Goal: Task Accomplishment & Management: Use online tool/utility

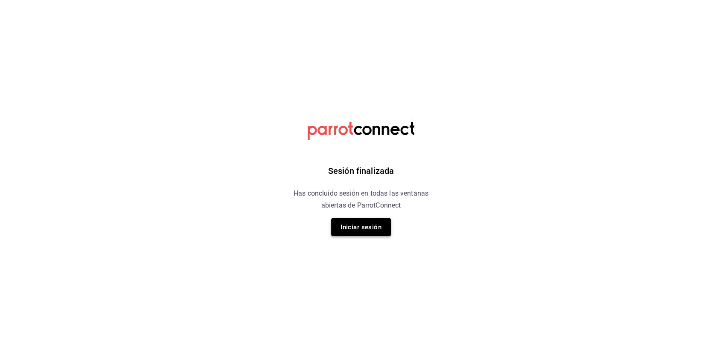
click at [370, 228] on button "Iniciar sesión" at bounding box center [361, 227] width 60 height 18
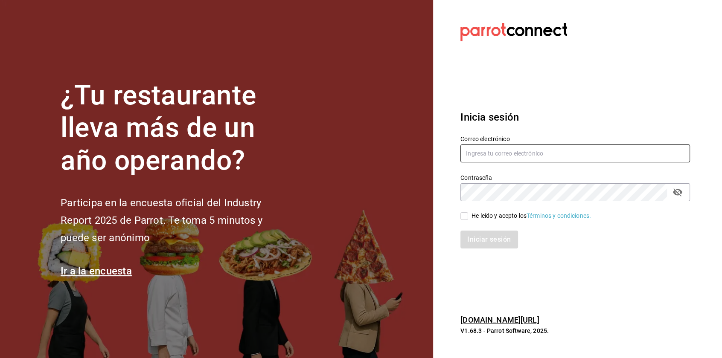
type input "multiuser@bobadilla.com"
click at [463, 217] on input "He leído y acepto los Términos y condiciones." at bounding box center [464, 216] width 8 height 8
checkbox input "true"
click at [479, 242] on button "Iniciar sesión" at bounding box center [489, 240] width 58 height 18
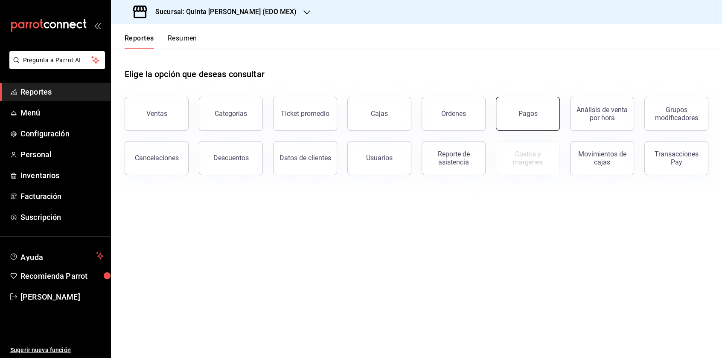
click at [521, 110] on div "Pagos" at bounding box center [527, 114] width 19 height 8
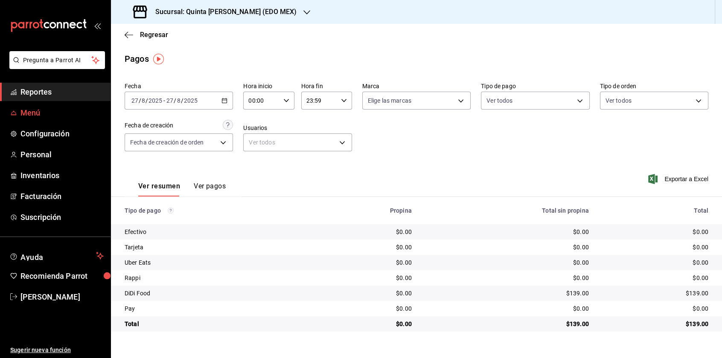
click at [28, 110] on span "Menú" at bounding box center [61, 113] width 83 height 12
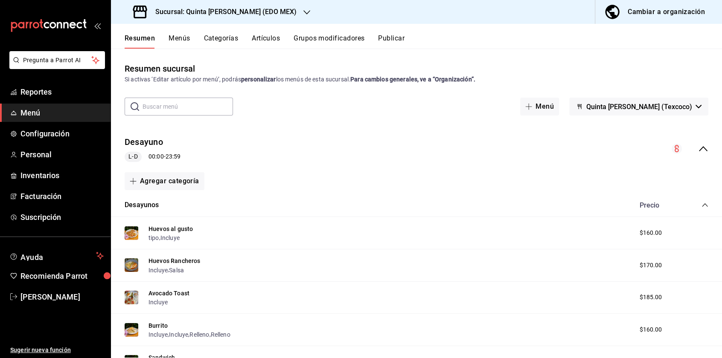
click at [698, 150] on icon "collapse-menu-row" at bounding box center [703, 149] width 10 height 10
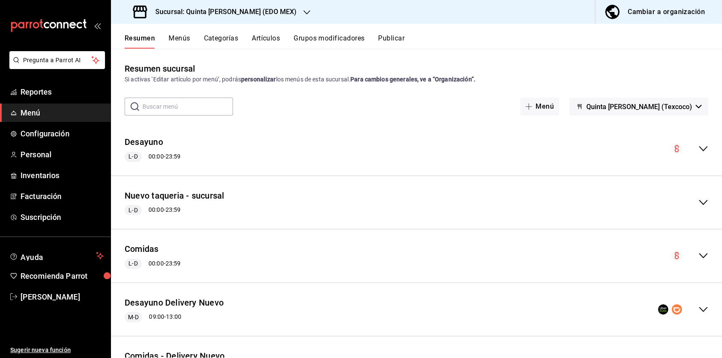
click at [698, 198] on icon "collapse-menu-row" at bounding box center [703, 202] width 10 height 10
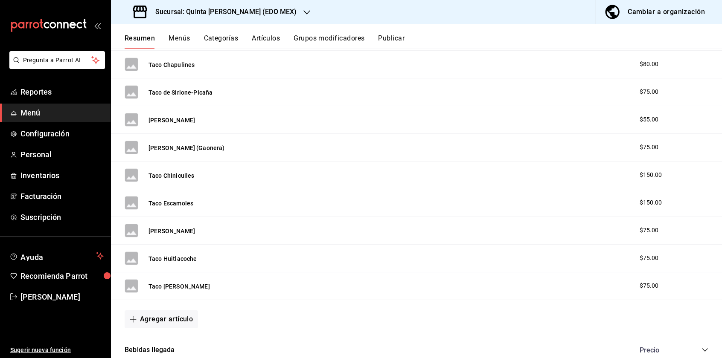
scroll to position [597, 0]
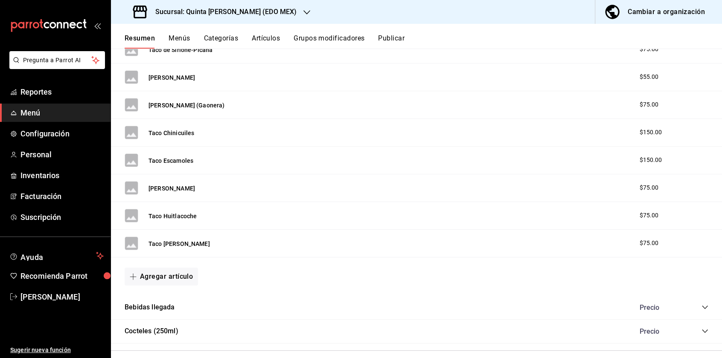
click at [173, 275] on button "Agregar artículo" at bounding box center [161, 277] width 73 height 18
click at [167, 319] on li "Artículo nuevo" at bounding box center [158, 321] width 67 height 21
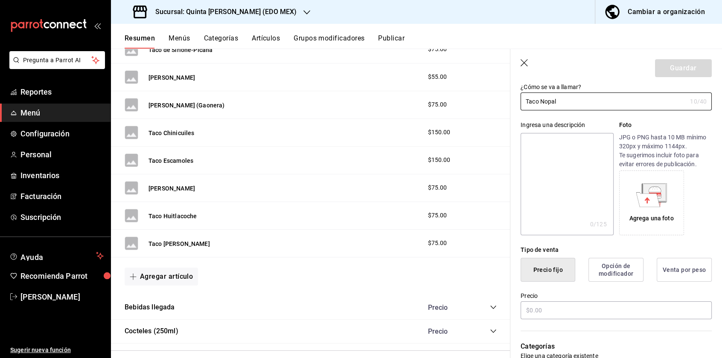
scroll to position [128, 0]
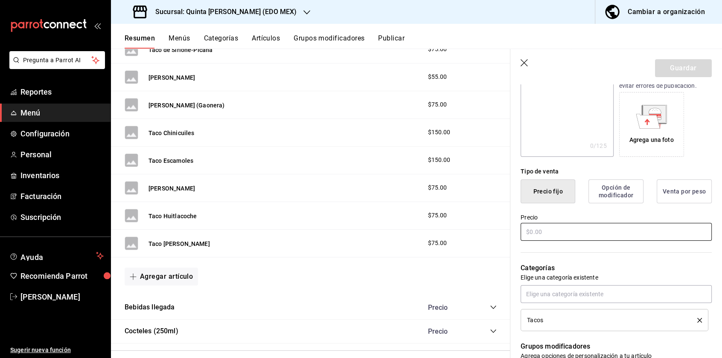
type input "Taco Nopal"
click at [547, 233] on input "text" at bounding box center [615, 232] width 191 height 18
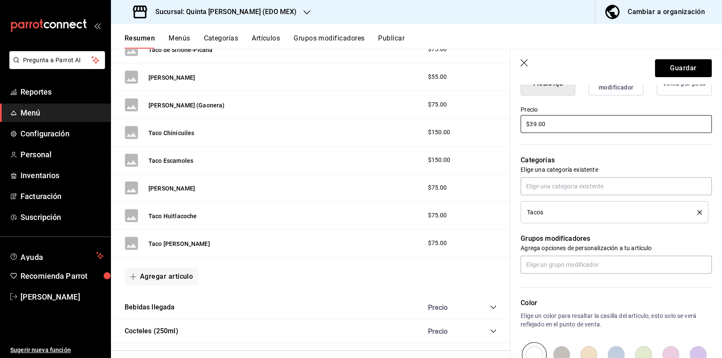
scroll to position [256, 0]
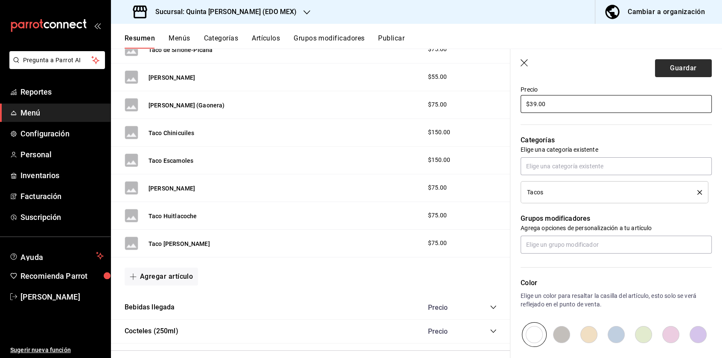
type input "$39.00"
click at [685, 65] on button "Guardar" at bounding box center [683, 68] width 57 height 18
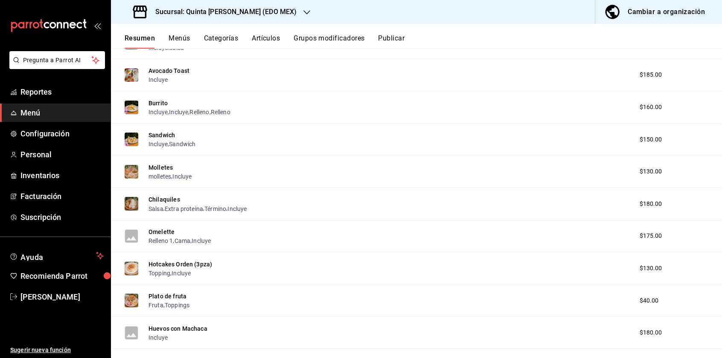
scroll to position [52, 0]
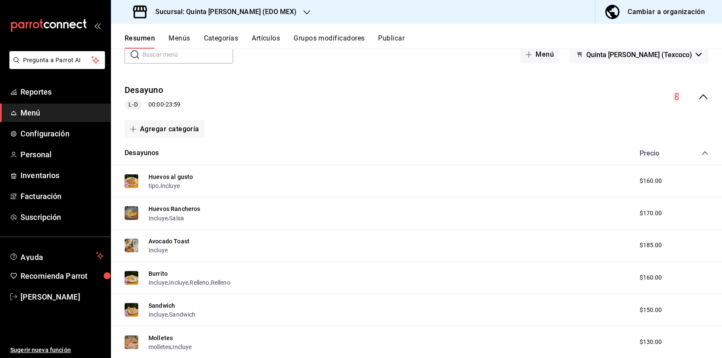
click at [698, 95] on icon "collapse-menu-row" at bounding box center [703, 97] width 10 height 10
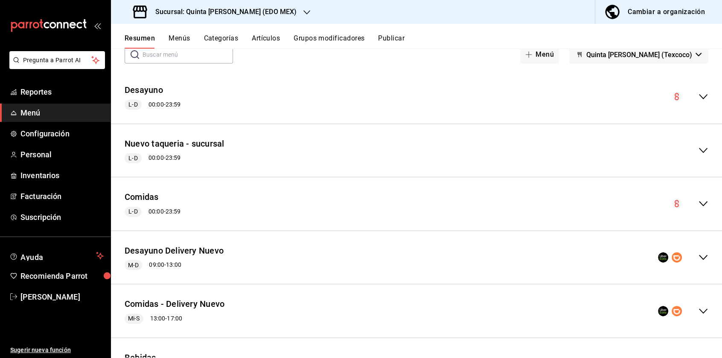
click at [330, 142] on div "Nuevo taqueria - sucursal L-D 00:00 - 23:59" at bounding box center [416, 151] width 611 height 40
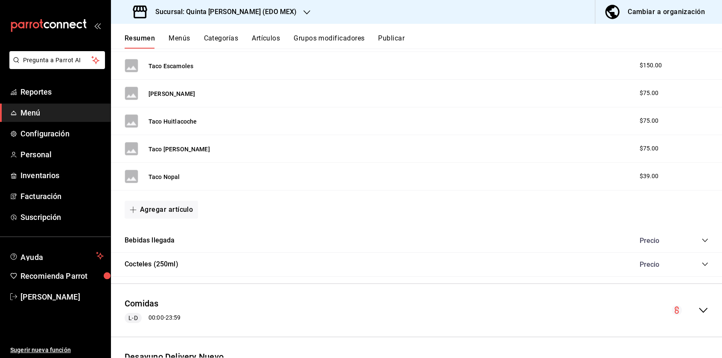
scroll to position [734, 0]
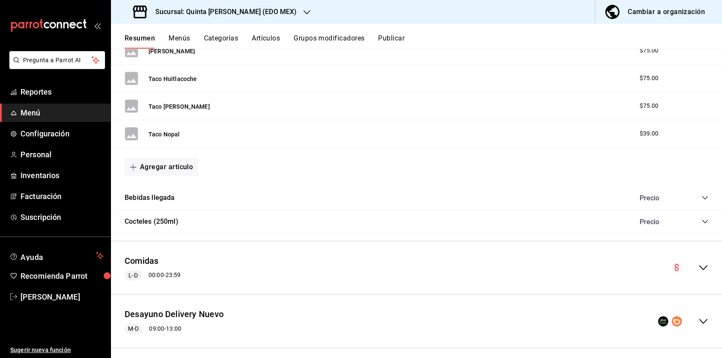
click at [701, 197] on icon "collapse-category-row" at bounding box center [704, 197] width 7 height 7
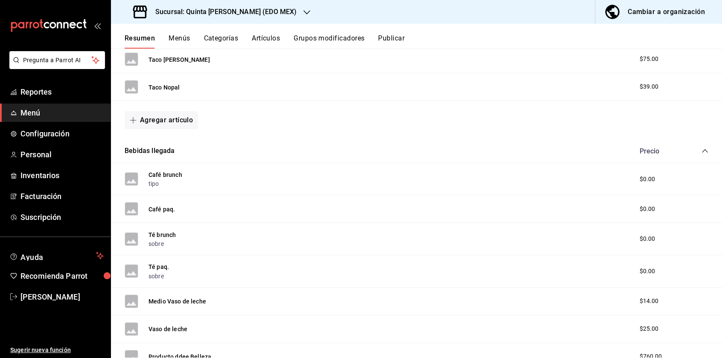
scroll to position [777, 0]
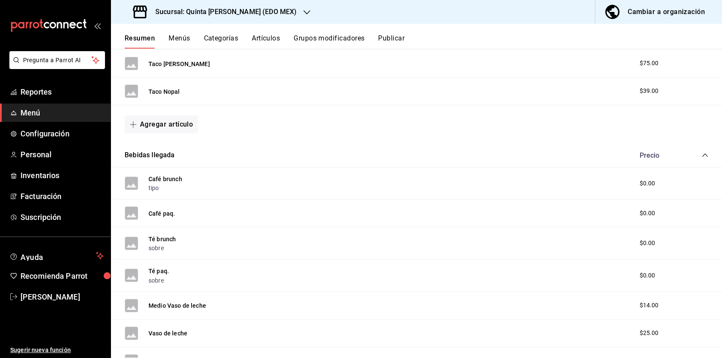
click at [702, 154] on icon "collapse-category-row" at bounding box center [705, 155] width 6 height 3
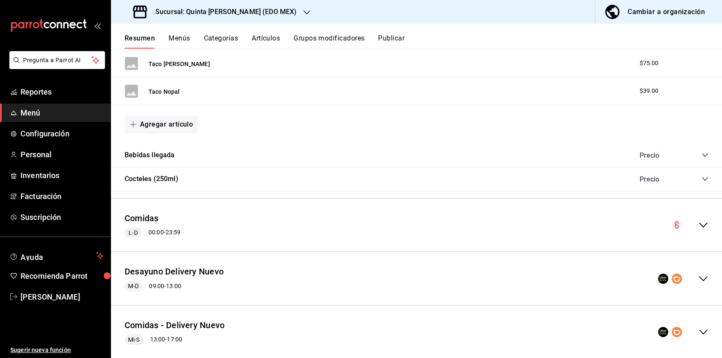
click at [702, 180] on icon "collapse-category-row" at bounding box center [705, 178] width 6 height 3
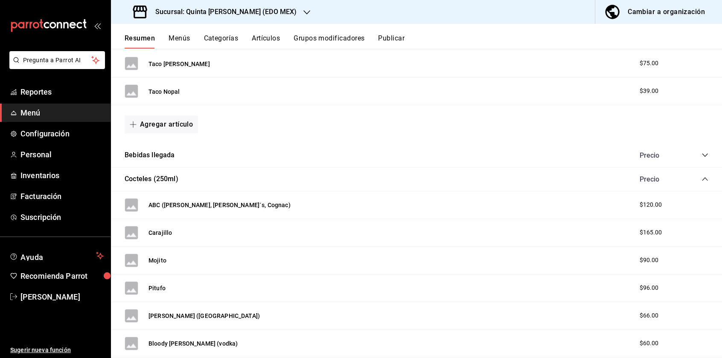
click at [702, 180] on icon "collapse-category-row" at bounding box center [705, 178] width 6 height 3
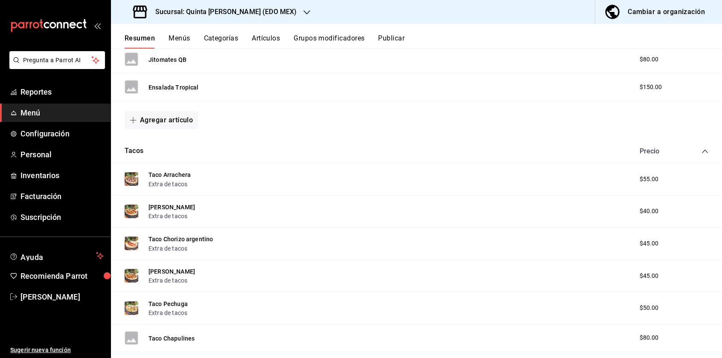
scroll to position [265, 0]
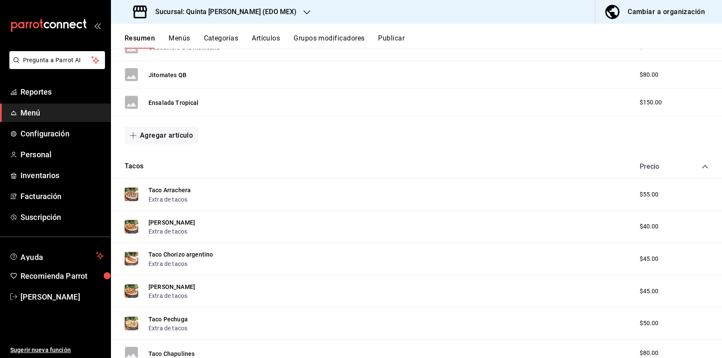
click at [701, 167] on icon "collapse-category-row" at bounding box center [704, 166] width 7 height 7
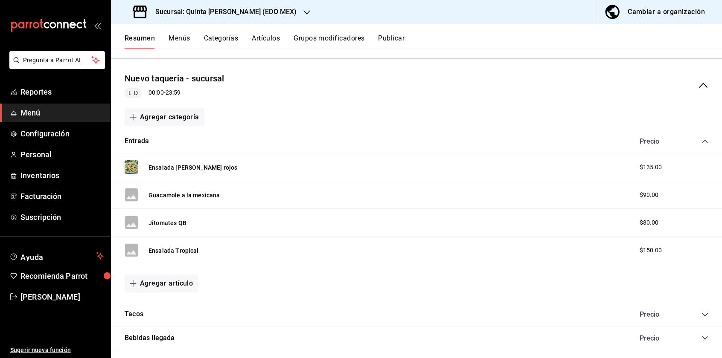
scroll to position [95, 0]
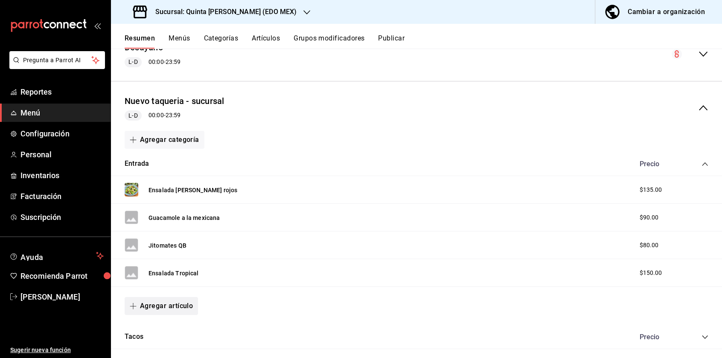
click at [173, 308] on button "Agregar artículo" at bounding box center [161, 306] width 73 height 18
click at [174, 316] on li "Artículo existente" at bounding box center [158, 316] width 67 height 21
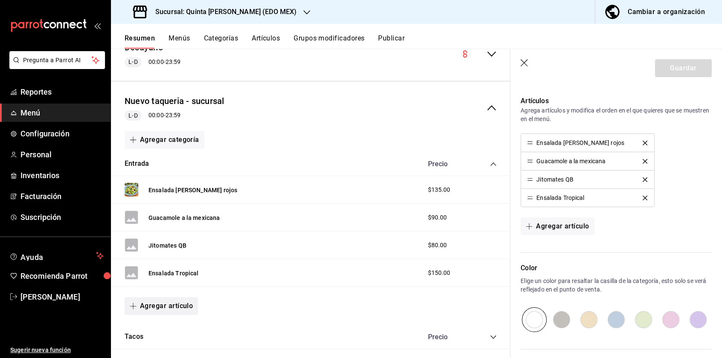
scroll to position [310, 0]
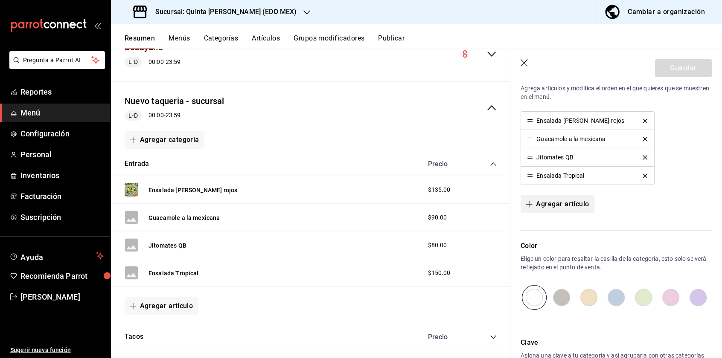
click at [562, 205] on button "Agregar artículo" at bounding box center [556, 204] width 73 height 18
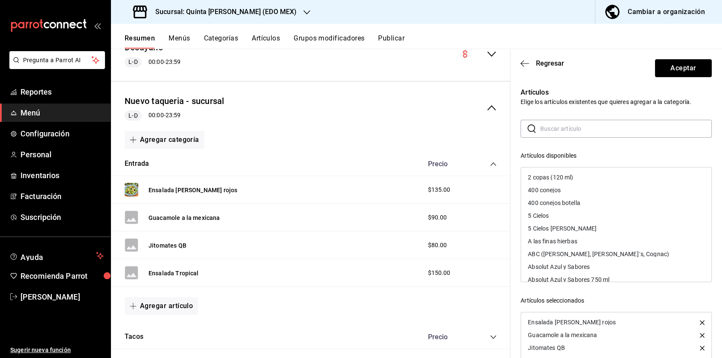
click at [560, 130] on input "text" at bounding box center [625, 128] width 171 height 17
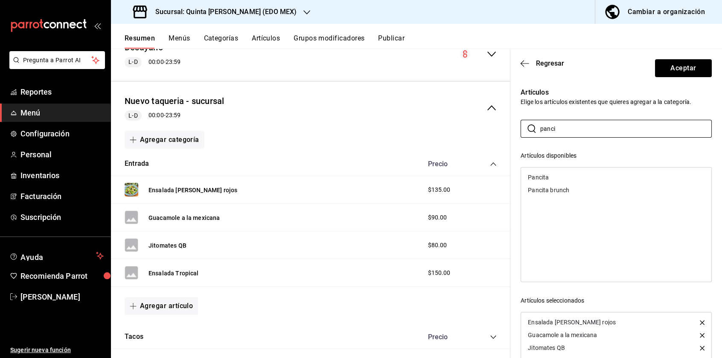
type input "panci"
click at [555, 180] on div "Pancita" at bounding box center [616, 177] width 190 height 13
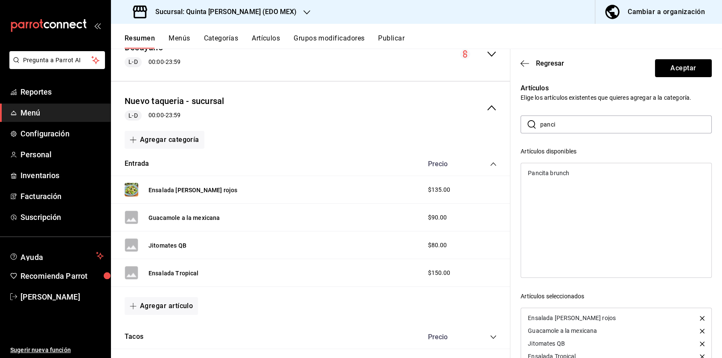
scroll to position [0, 0]
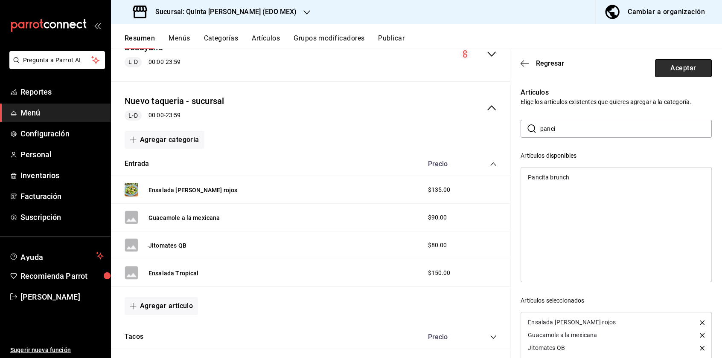
click at [680, 65] on button "Aceptar" at bounding box center [683, 68] width 57 height 18
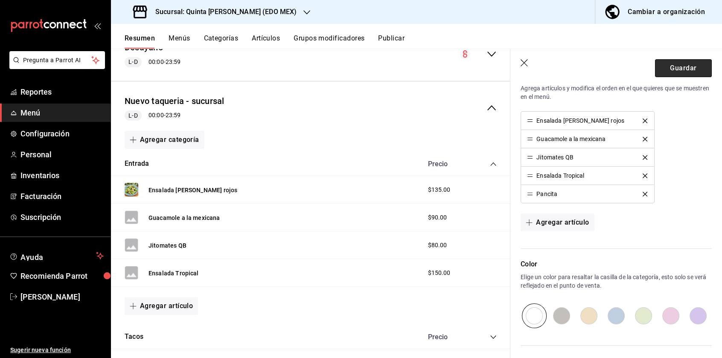
click at [669, 67] on button "Guardar" at bounding box center [683, 68] width 57 height 18
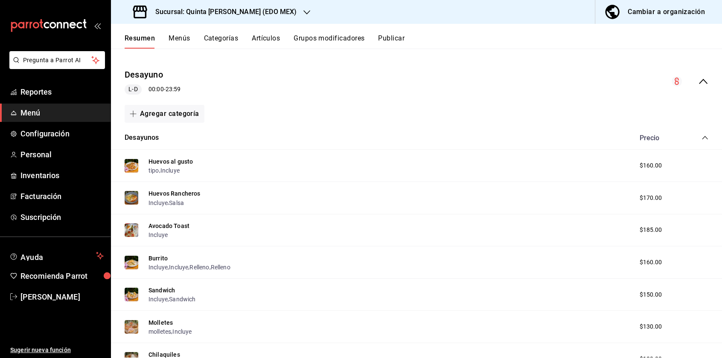
scroll to position [52, 0]
